Goal: Task Accomplishment & Management: Complete application form

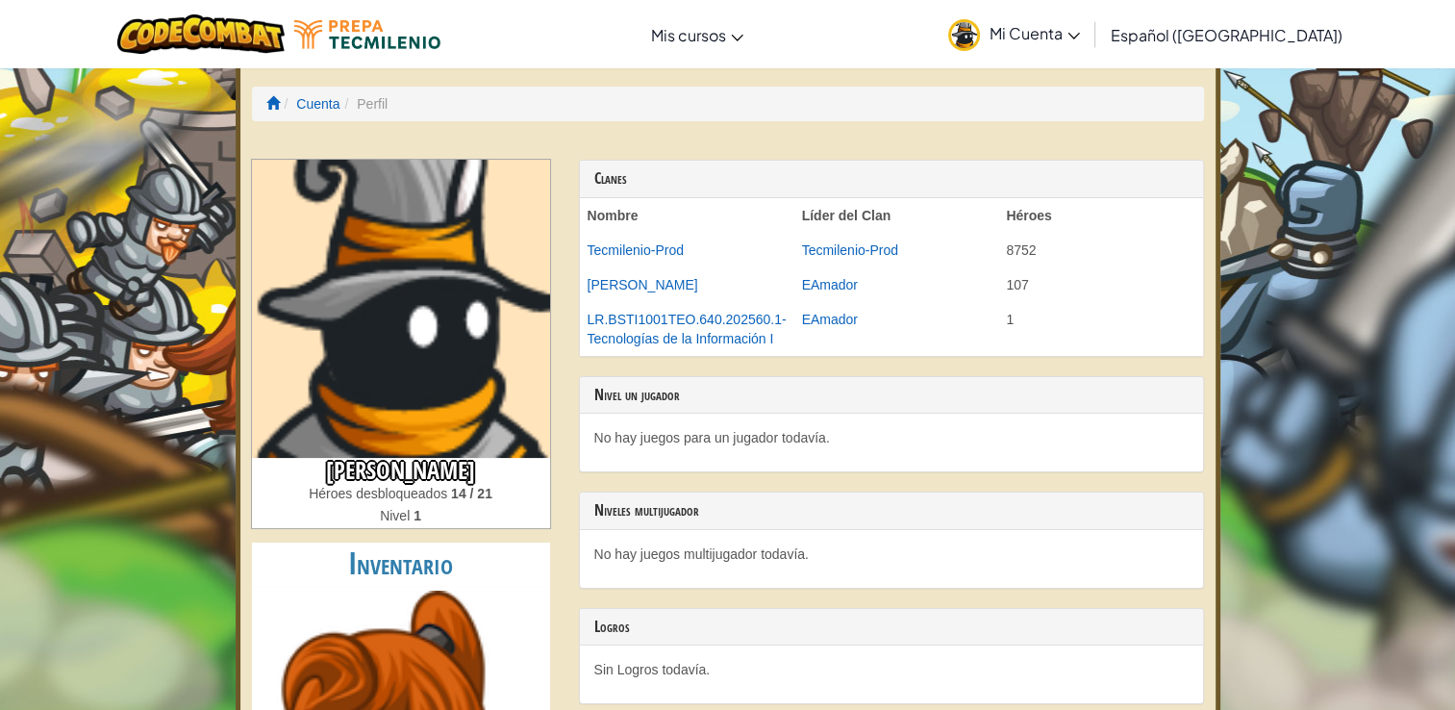
click at [1080, 37] on span "Mi Cuenta" at bounding box center [1034, 33] width 90 height 20
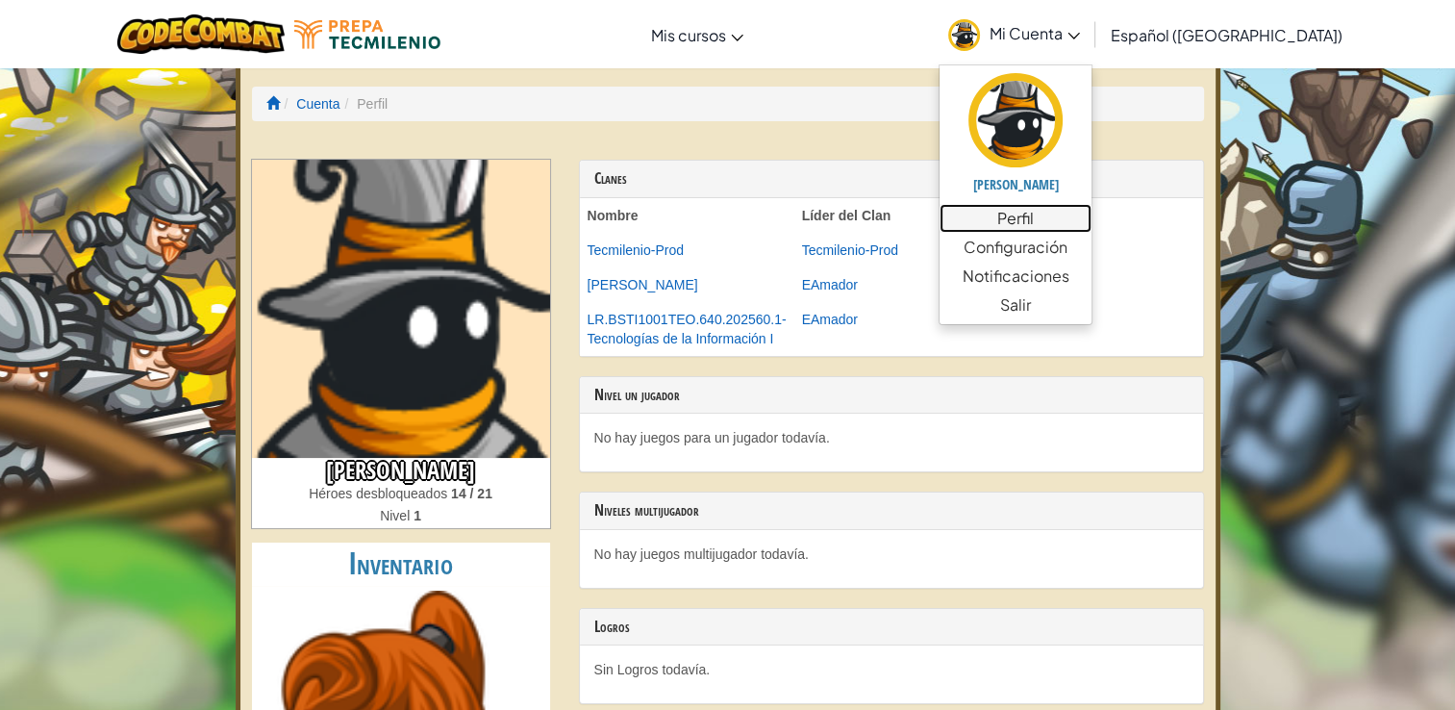
click at [1057, 229] on link "Perfil" at bounding box center [1015, 218] width 152 height 29
click at [1091, 248] on link "Configuración" at bounding box center [1015, 247] width 152 height 29
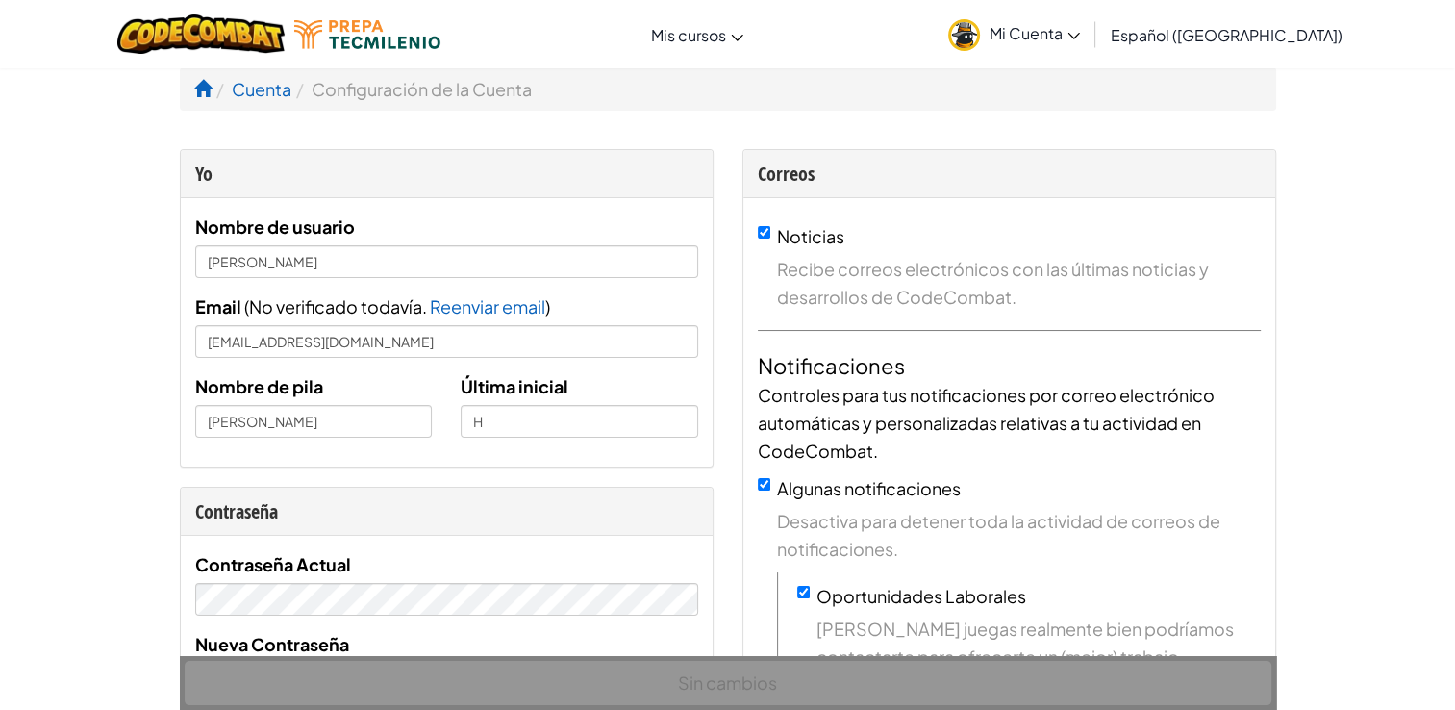
click at [1073, 40] on span "Mi Cuenta" at bounding box center [1034, 33] width 90 height 20
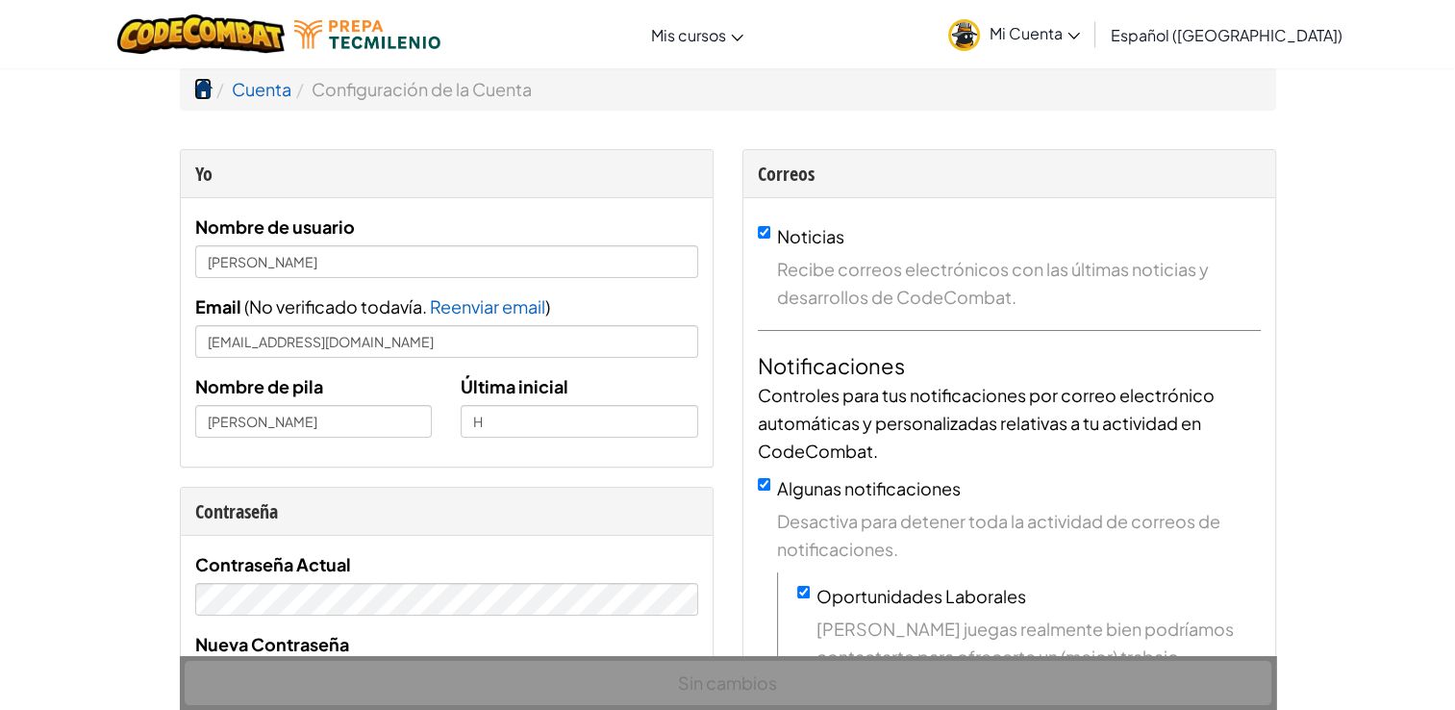
click at [208, 97] on span at bounding box center [202, 88] width 17 height 17
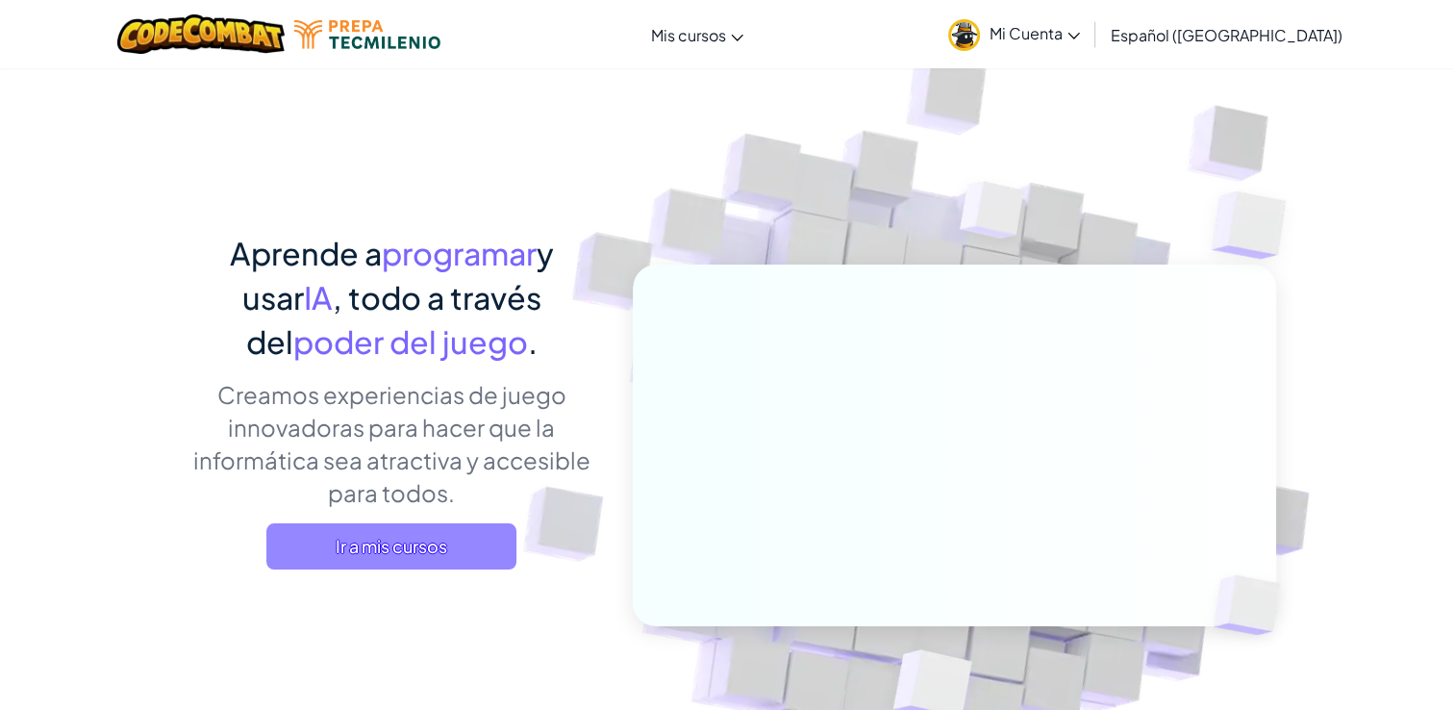
click at [380, 540] on span "Ir a mis cursos" at bounding box center [391, 546] width 250 height 46
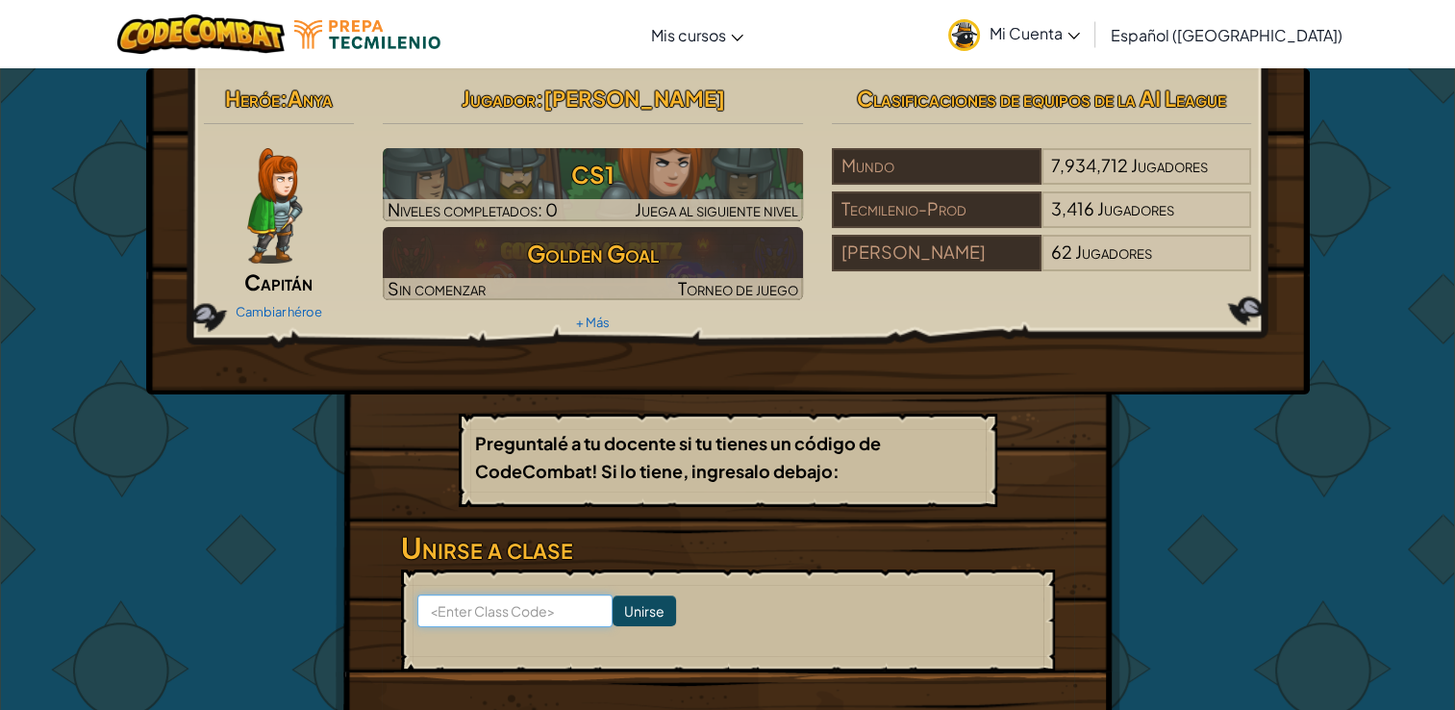
click at [504, 616] on input at bounding box center [514, 610] width 195 height 33
type input "SlowPathZap"
click at [634, 617] on input "Unirse" at bounding box center [643, 610] width 63 height 31
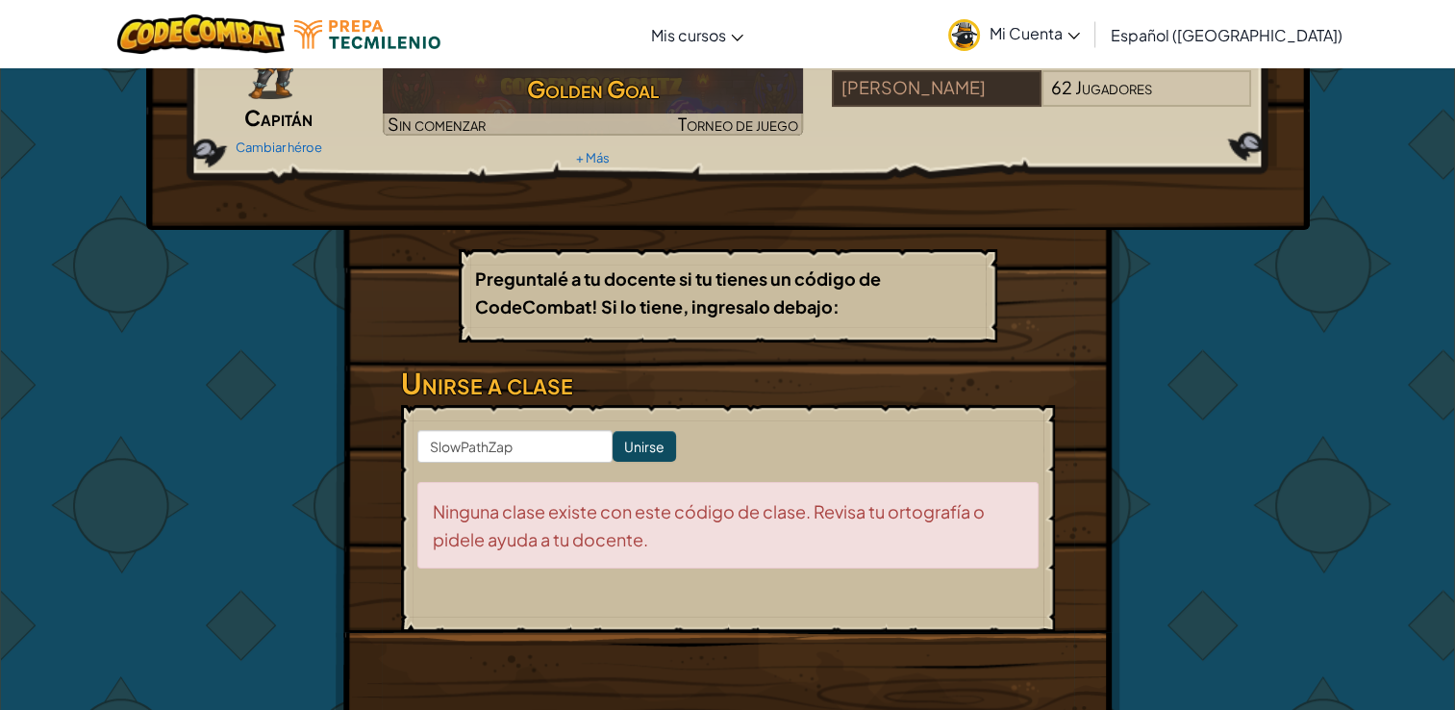
scroll to position [55, 0]
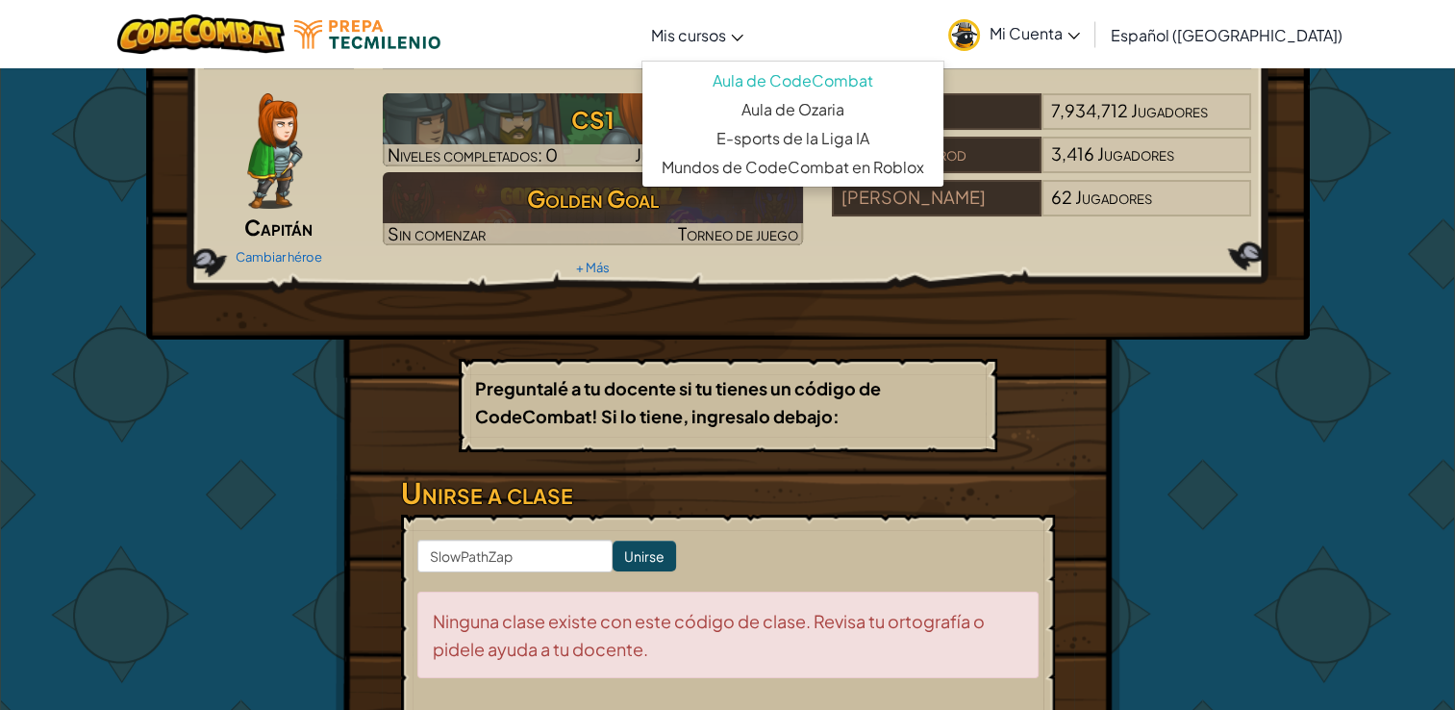
click at [726, 40] on span "Mis cursos" at bounding box center [688, 35] width 75 height 20
click at [793, 112] on link "Aula de Ozaria" at bounding box center [792, 109] width 301 height 29
